Goal: Find contact information: Find contact information

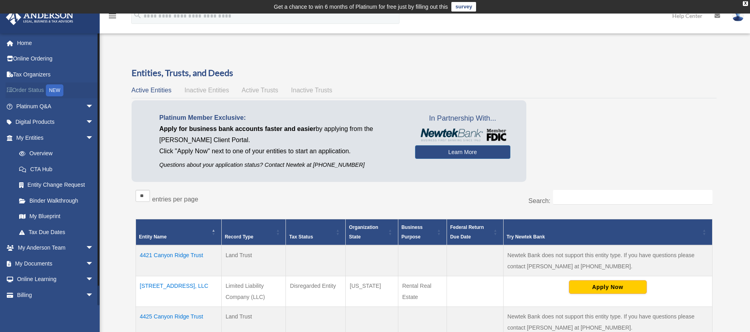
click at [34, 92] on link "Order Status NEW" at bounding box center [56, 90] width 100 height 16
click at [86, 247] on span "arrow_drop_down" at bounding box center [94, 248] width 16 height 16
click at [58, 264] on link "My Anderson Team" at bounding box center [58, 264] width 94 height 16
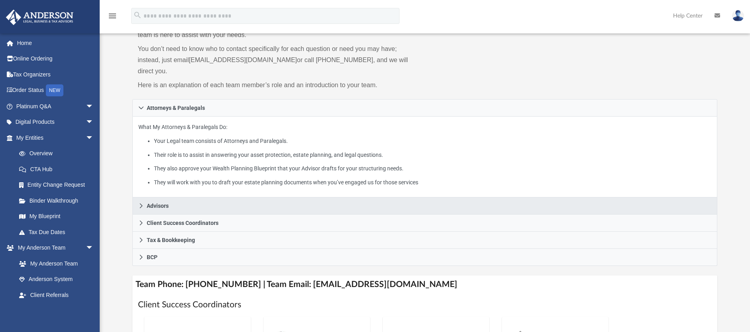
scroll to position [80, 0]
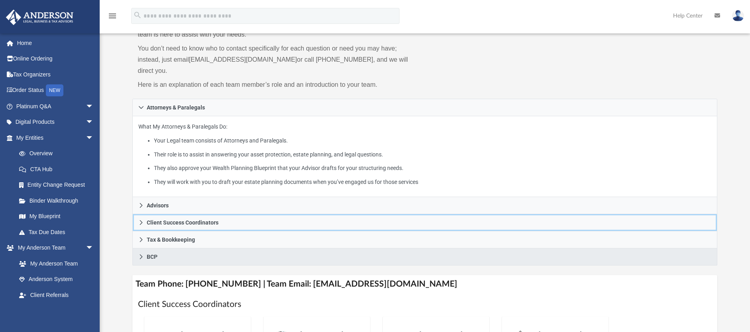
click at [190, 220] on span "Client Success Coordinators" at bounding box center [183, 223] width 72 height 6
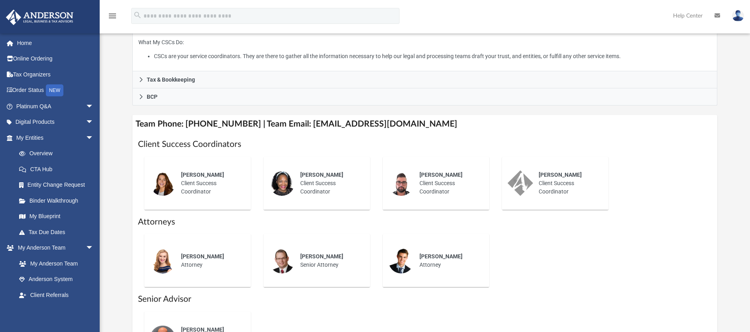
scroll to position [199, 0]
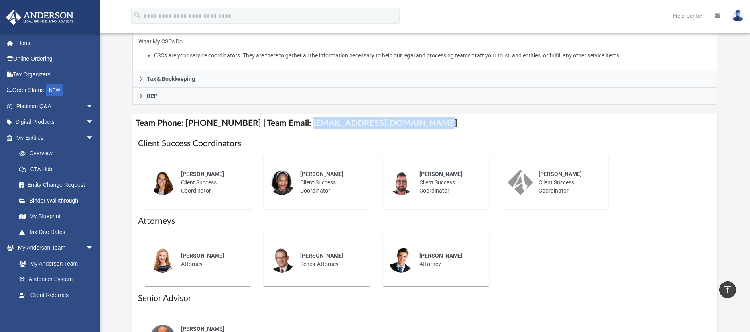
drag, startPoint x: 296, startPoint y: 113, endPoint x: 418, endPoint y: 117, distance: 122.0
click at [418, 117] on h4 "Team Phone: (725) 201-7545 | Team Email: myteam@andersonadvisors.com" at bounding box center [424, 123] width 585 height 18
copy h4 "myteam@andersonadvisors.com"
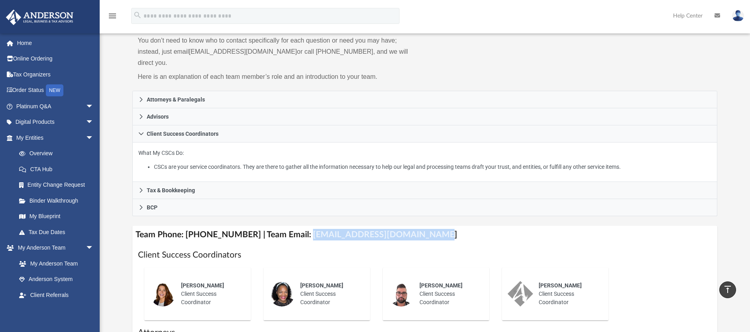
scroll to position [80, 0]
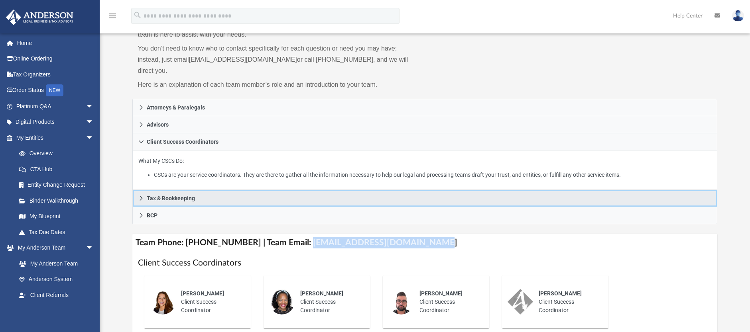
click at [203, 190] on link "Tax & Bookkeeping" at bounding box center [424, 198] width 585 height 17
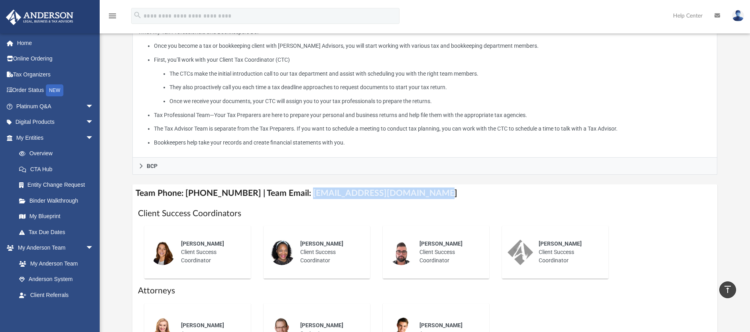
scroll to position [239, 0]
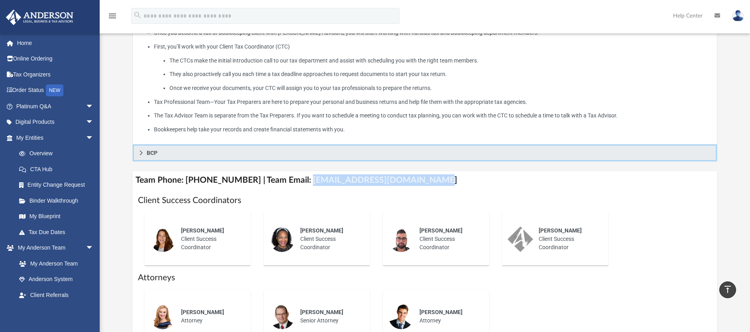
click at [161, 145] on link "BCP" at bounding box center [424, 153] width 585 height 17
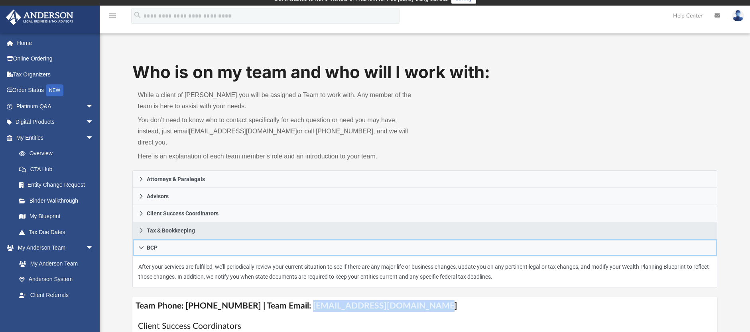
scroll to position [0, 0]
